Goal: Information Seeking & Learning: Learn about a topic

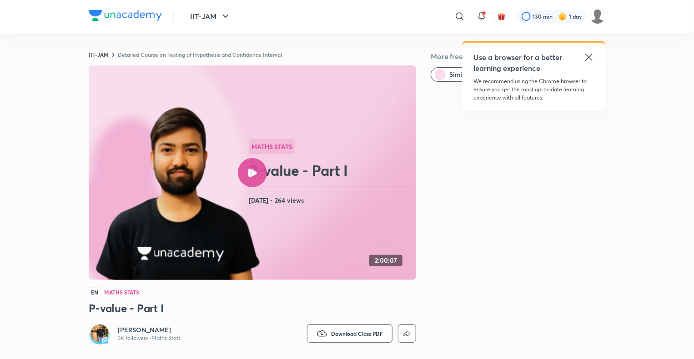
click at [590, 58] on icon at bounding box center [589, 57] width 7 height 7
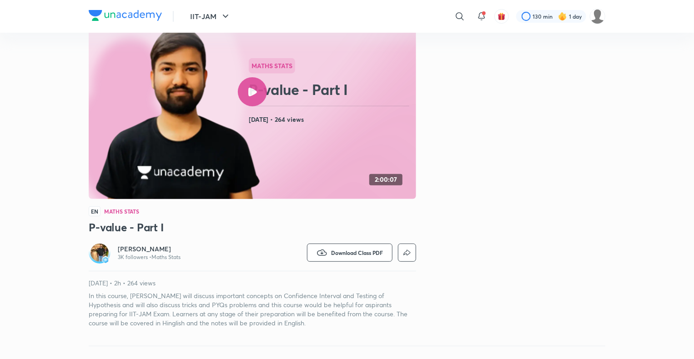
scroll to position [80, 0]
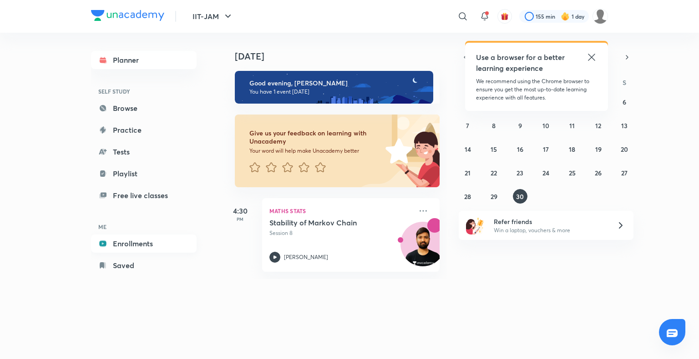
click at [152, 243] on link "Enrollments" at bounding box center [144, 244] width 106 height 18
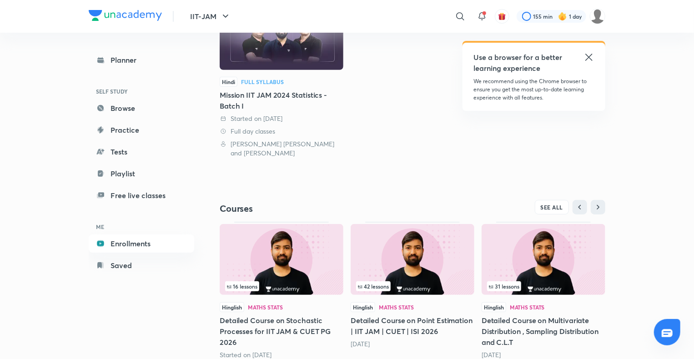
scroll to position [175, 0]
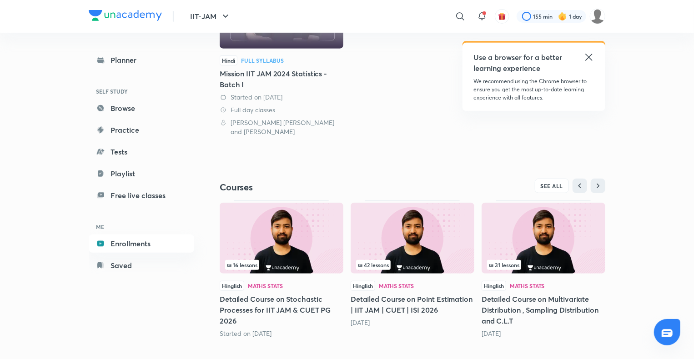
click at [287, 241] on img at bounding box center [282, 238] width 124 height 71
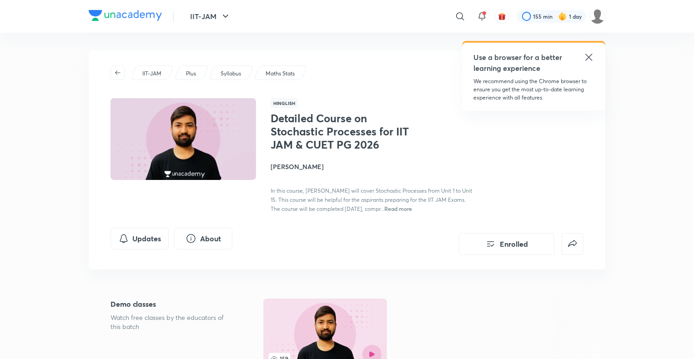
click at [294, 166] on h4 "[PERSON_NAME]" at bounding box center [373, 167] width 204 height 10
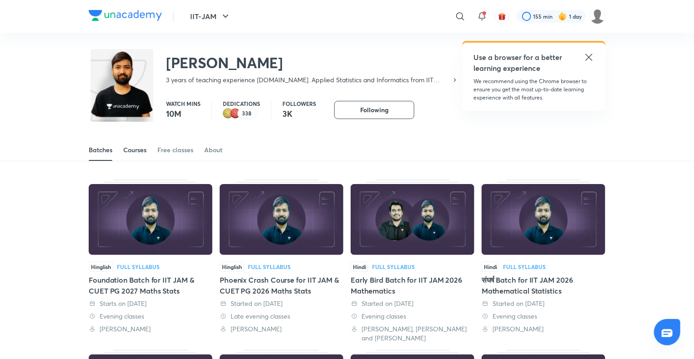
click at [140, 151] on div "Courses" at bounding box center [134, 150] width 23 height 9
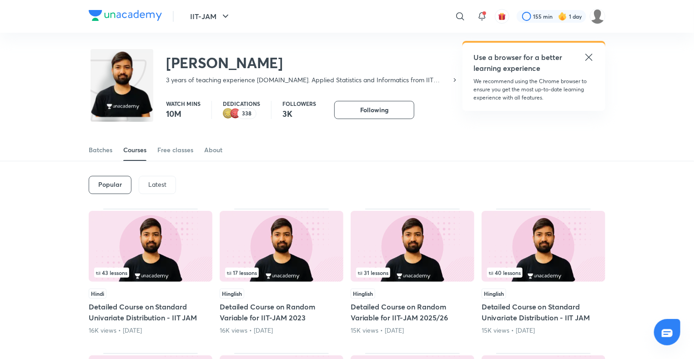
click at [157, 183] on p "Latest" at bounding box center [157, 184] width 18 height 7
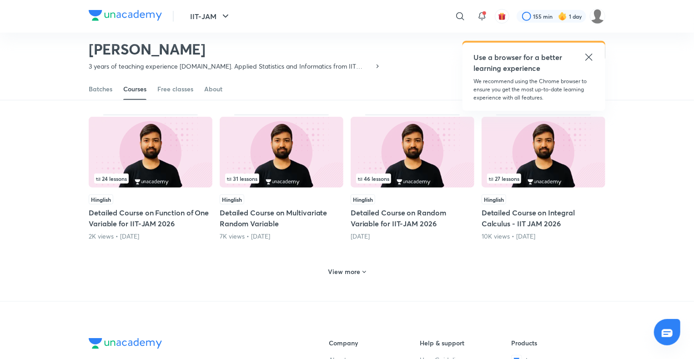
scroll to position [378, 0]
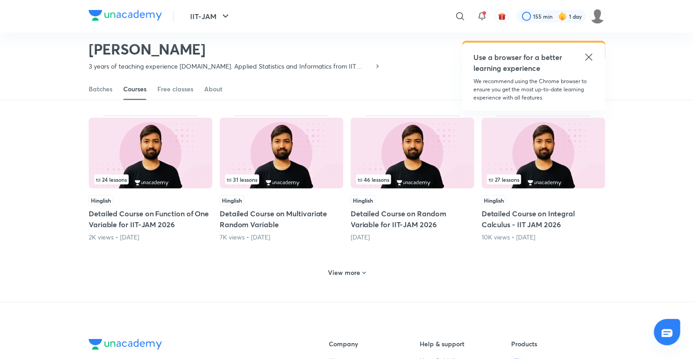
click at [357, 268] on h6 "View more" at bounding box center [344, 272] width 32 height 9
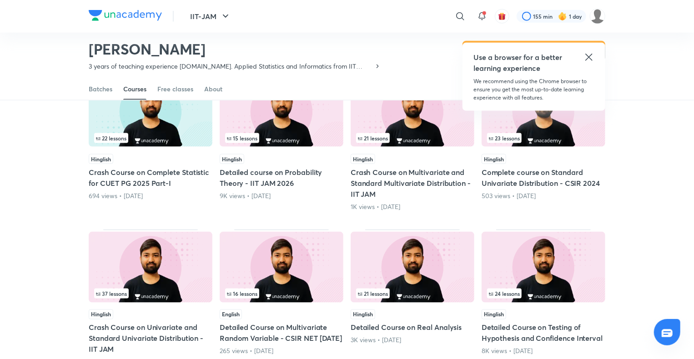
scroll to position [565, 0]
click at [551, 276] on img at bounding box center [544, 267] width 124 height 71
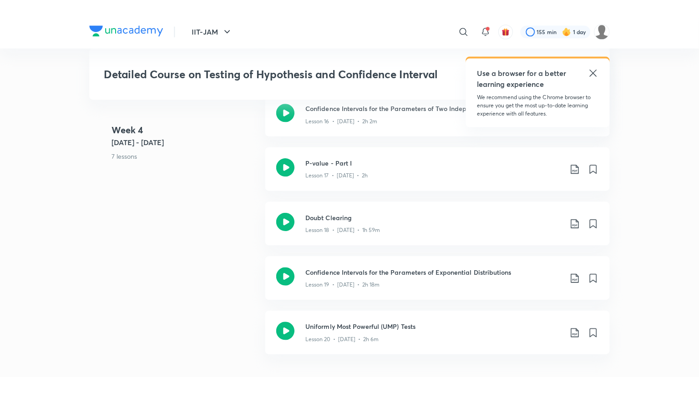
scroll to position [1521, 0]
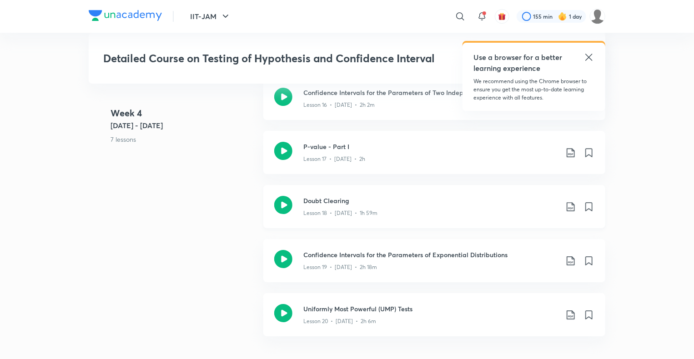
click at [330, 213] on p "Lesson 18 • Oct 4 • 1h 59m" at bounding box center [340, 213] width 74 height 8
